Goal: Check status: Check status

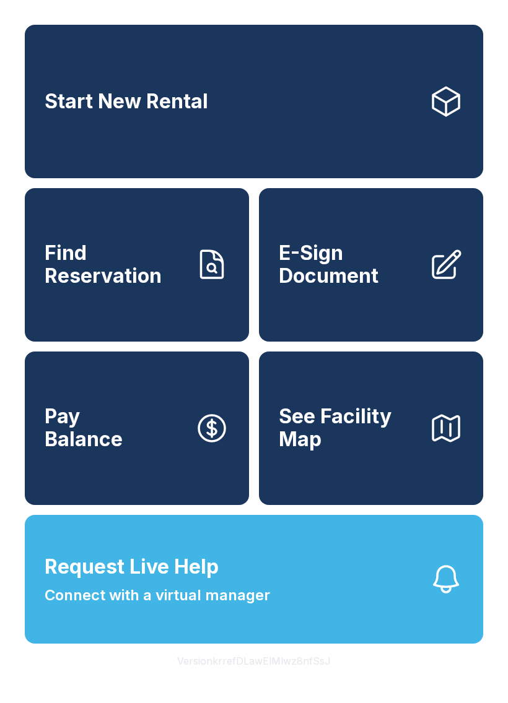
click at [170, 285] on span "Find Reservation" at bounding box center [115, 264] width 140 height 45
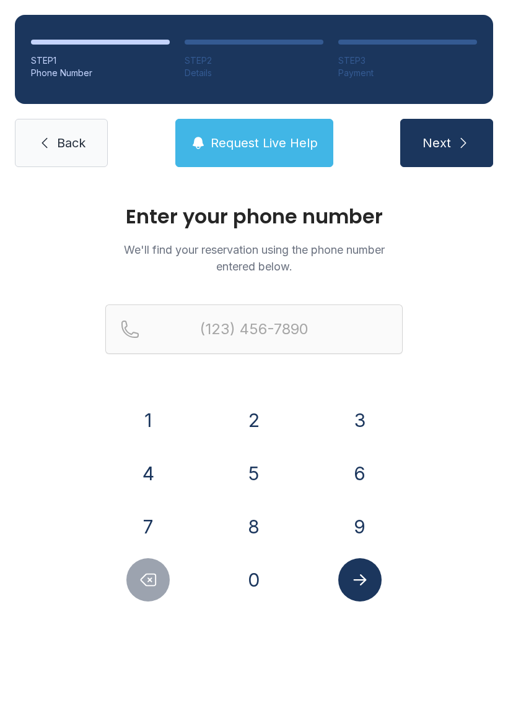
click at [161, 461] on button "4" at bounding box center [147, 473] width 43 height 43
click at [262, 583] on button "0" at bounding box center [253, 579] width 43 height 43
click at [158, 479] on button "4" at bounding box center [147, 473] width 43 height 43
click at [361, 418] on button "3" at bounding box center [359, 420] width 43 height 43
click at [154, 422] on button "1" at bounding box center [147, 420] width 43 height 43
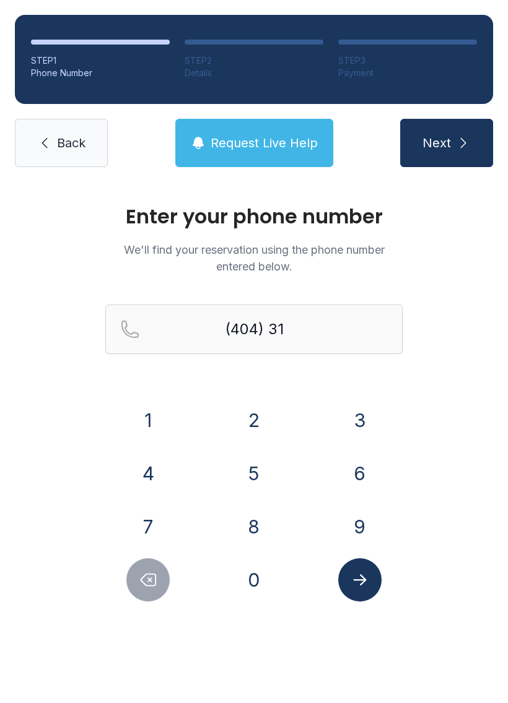
click at [155, 468] on button "4" at bounding box center [147, 473] width 43 height 43
click at [266, 415] on button "2" at bounding box center [253, 420] width 43 height 43
click at [360, 415] on button "3" at bounding box center [359, 420] width 43 height 43
click at [363, 514] on button "9" at bounding box center [359, 526] width 43 height 43
click at [361, 409] on button "3" at bounding box center [359, 420] width 43 height 43
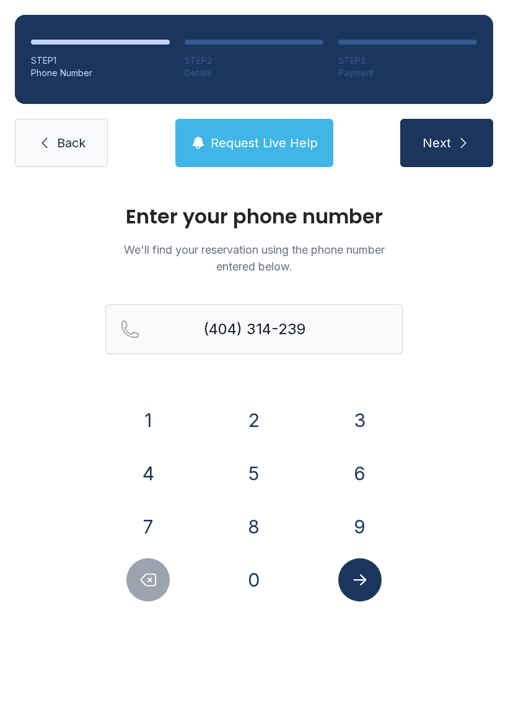
type input "[PHONE_NUMBER]"
click at [365, 574] on icon "Submit lookup form" at bounding box center [359, 580] width 19 height 19
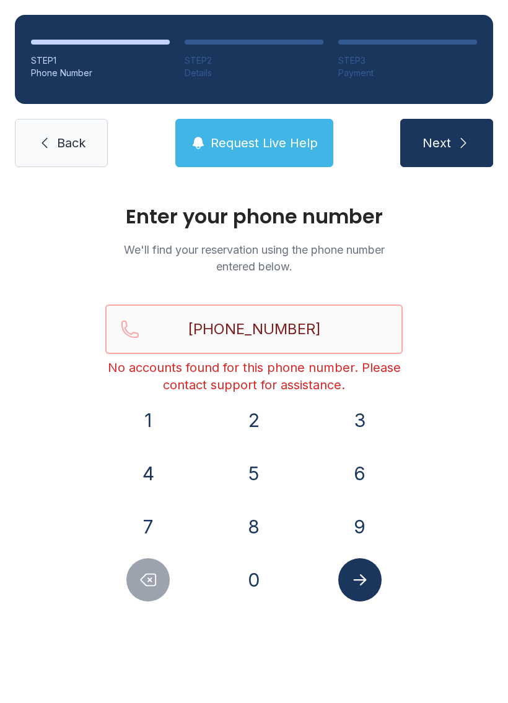
click at [363, 332] on input "[PHONE_NUMBER]" at bounding box center [253, 330] width 297 height 50
